Goal: Transaction & Acquisition: Purchase product/service

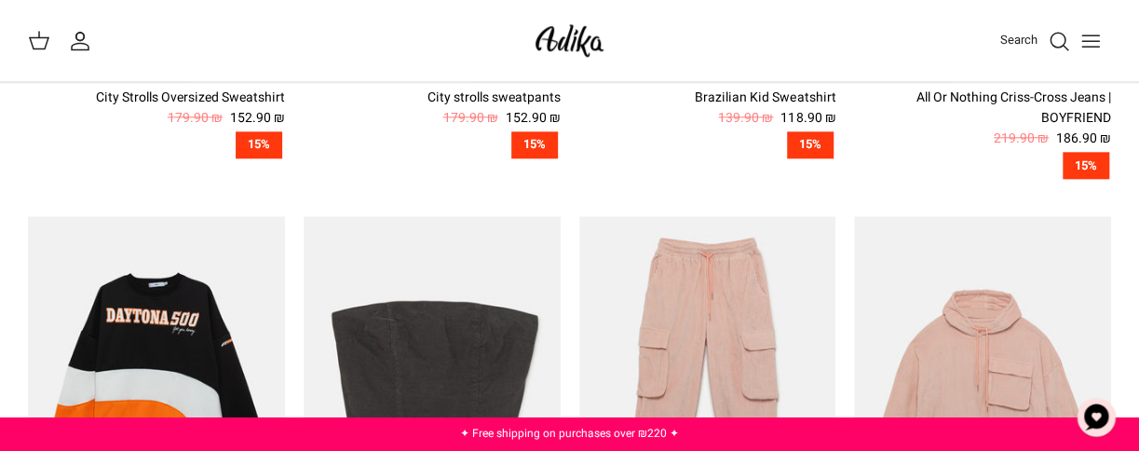
scroll to position [1117, 0]
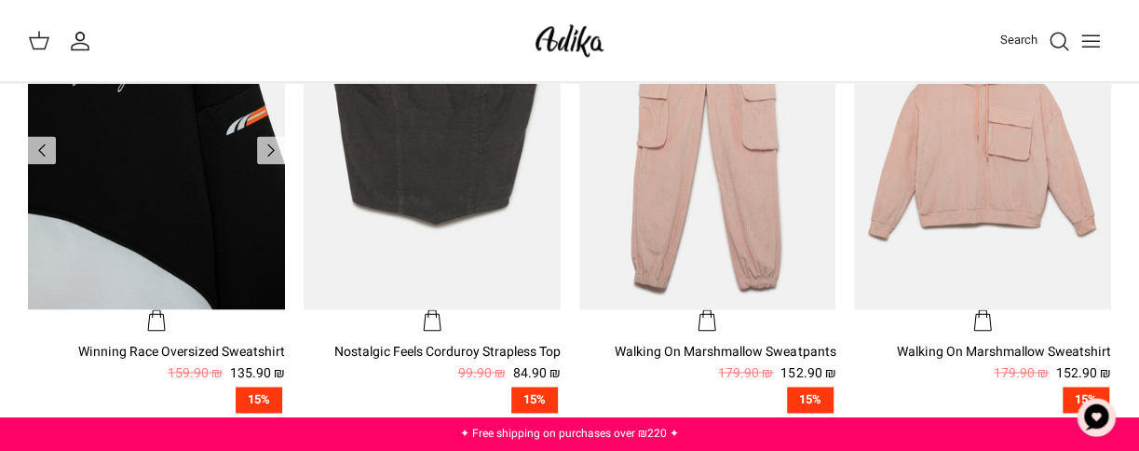
click at [211, 214] on img "Winning Race Oversized Sweatshirt" at bounding box center [156, 137] width 257 height 343
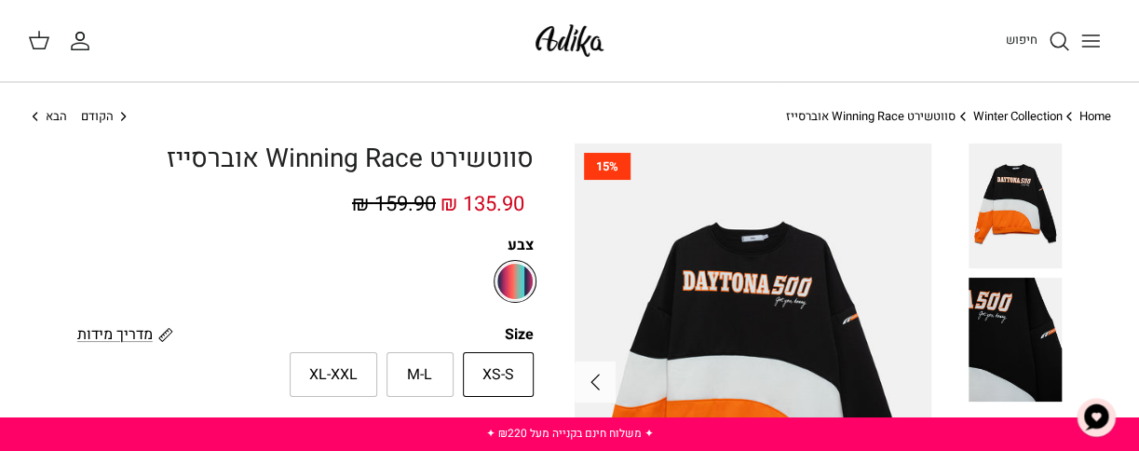
click at [440, 200] on span "135.90 ₪" at bounding box center [482, 204] width 84 height 30
